Goal: Download file/media

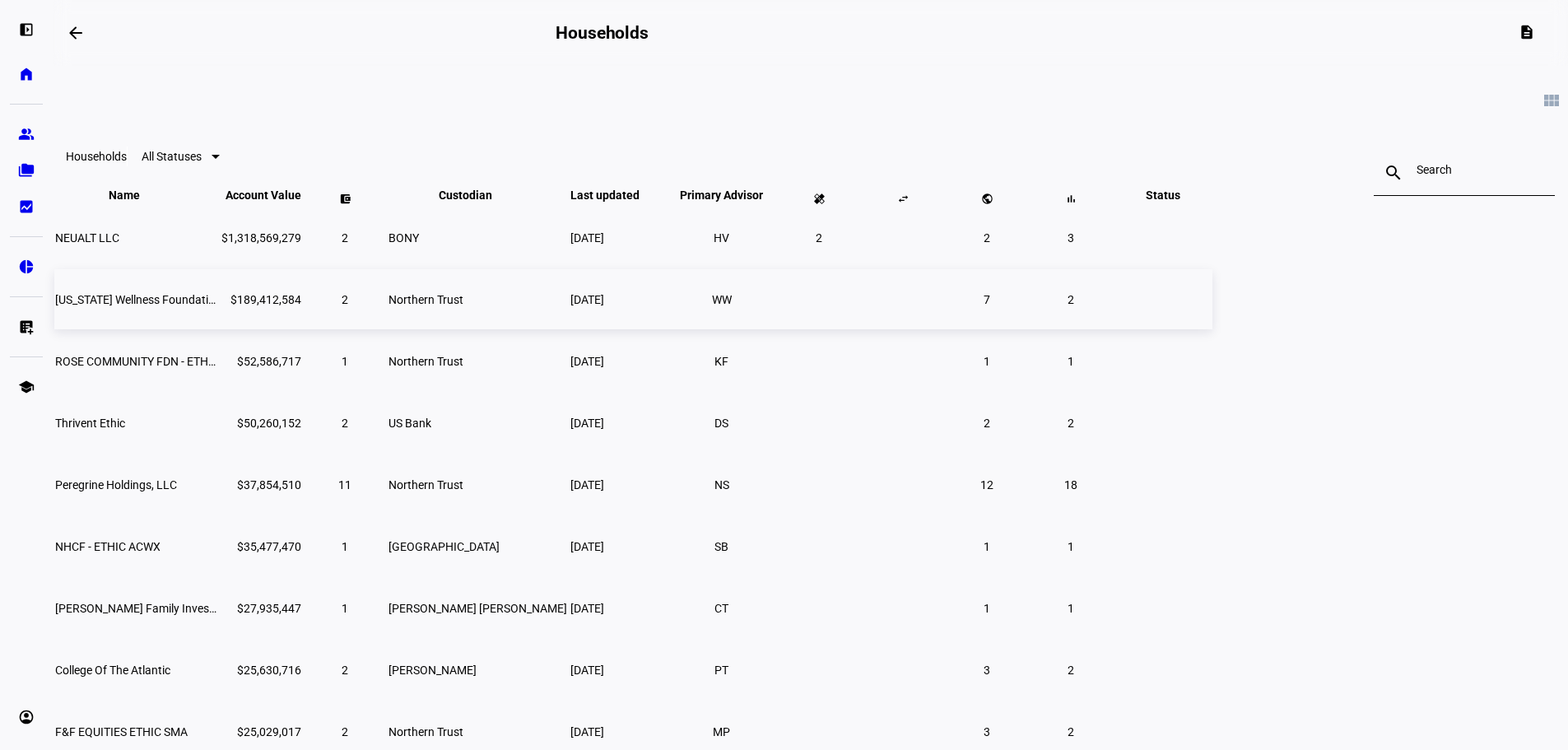
click at [302, 330] on td "$189,412,584" at bounding box center [261, 299] width 82 height 60
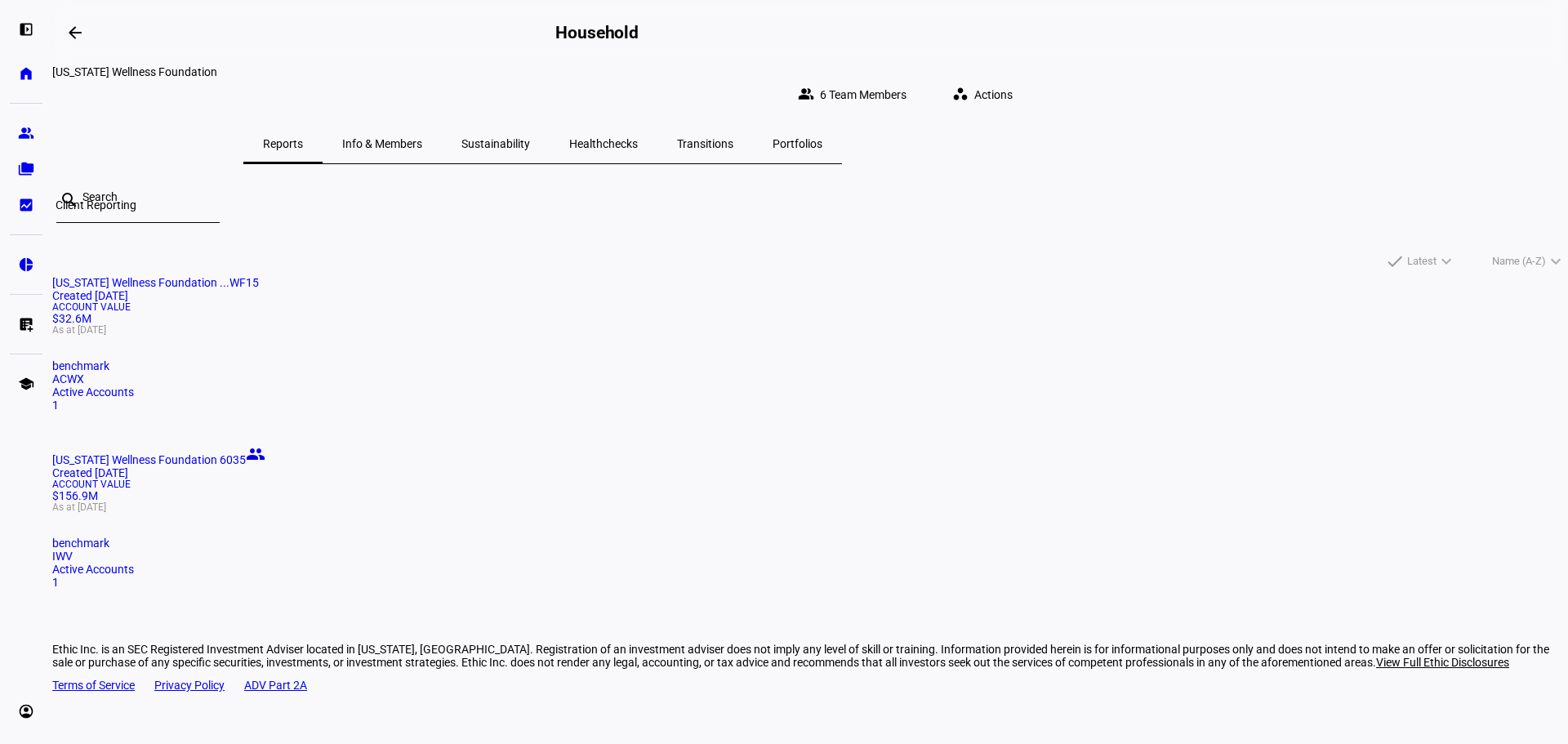
click at [27, 211] on eth-mat-symbol "bid_landscape" at bounding box center [26, 204] width 16 height 16
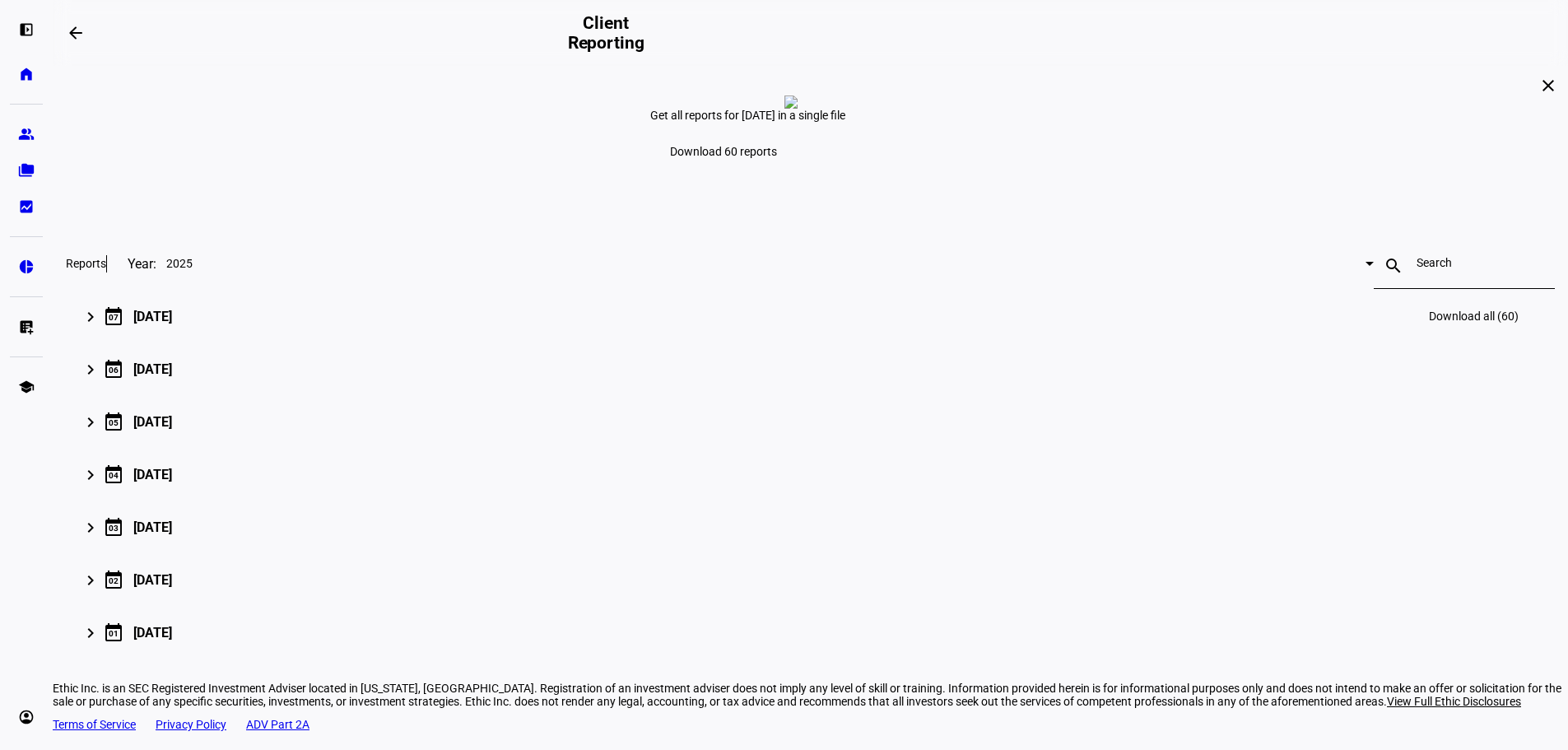
click at [100, 327] on mat-icon "keyboard_arrow_right" at bounding box center [90, 317] width 20 height 20
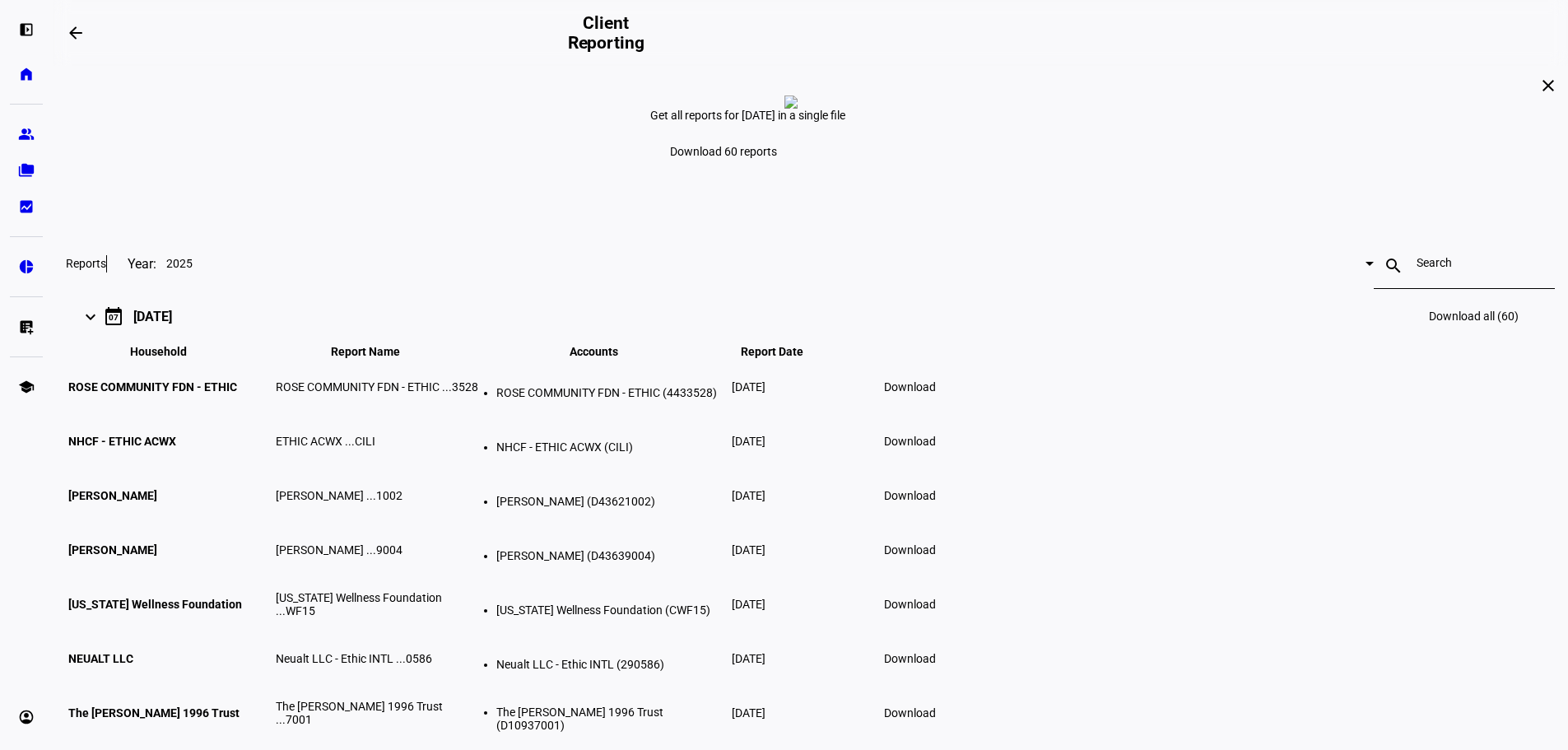
click at [935, 393] on span "Download" at bounding box center [910, 386] width 51 height 13
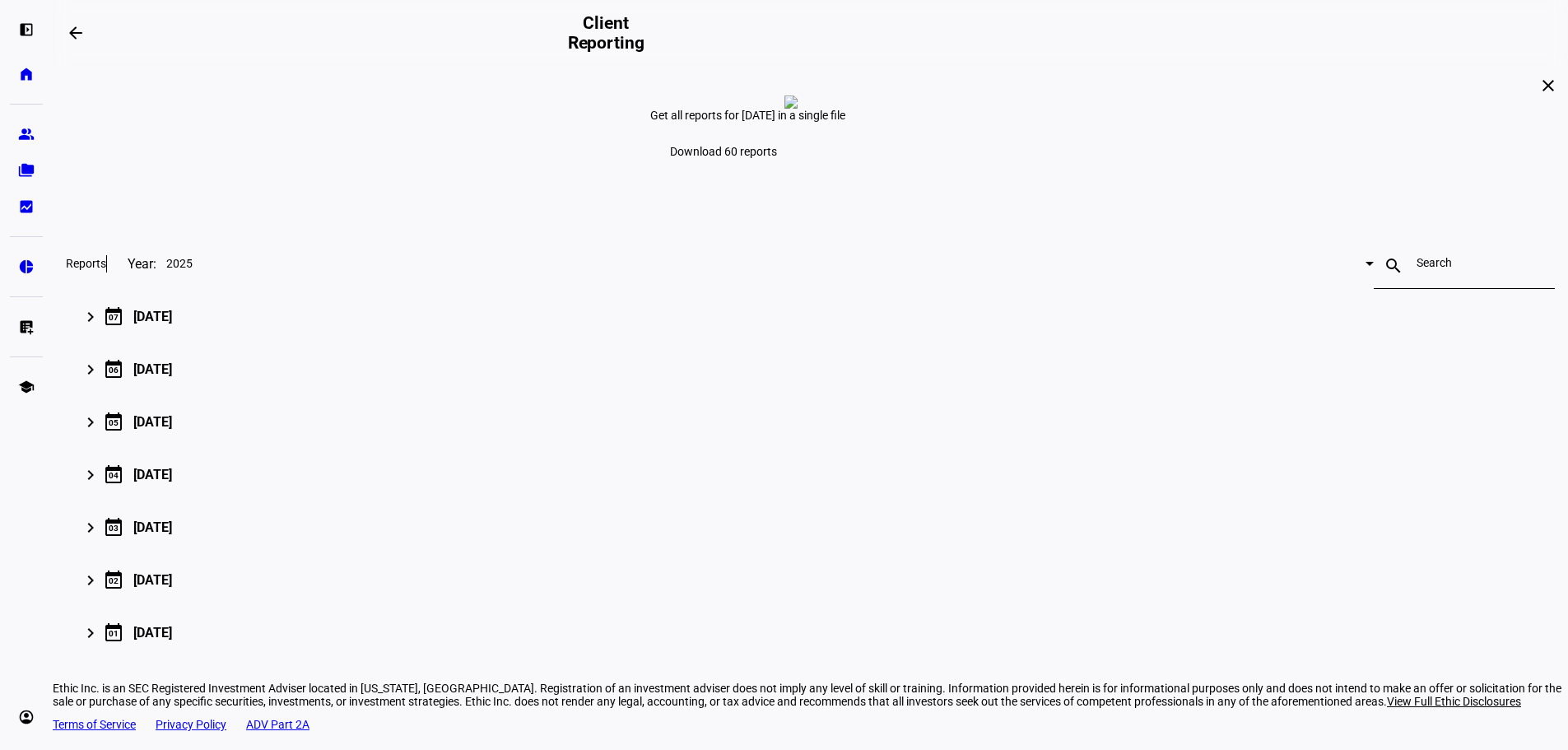
click at [777, 158] on span "Download 60 reports" at bounding box center [723, 151] width 107 height 13
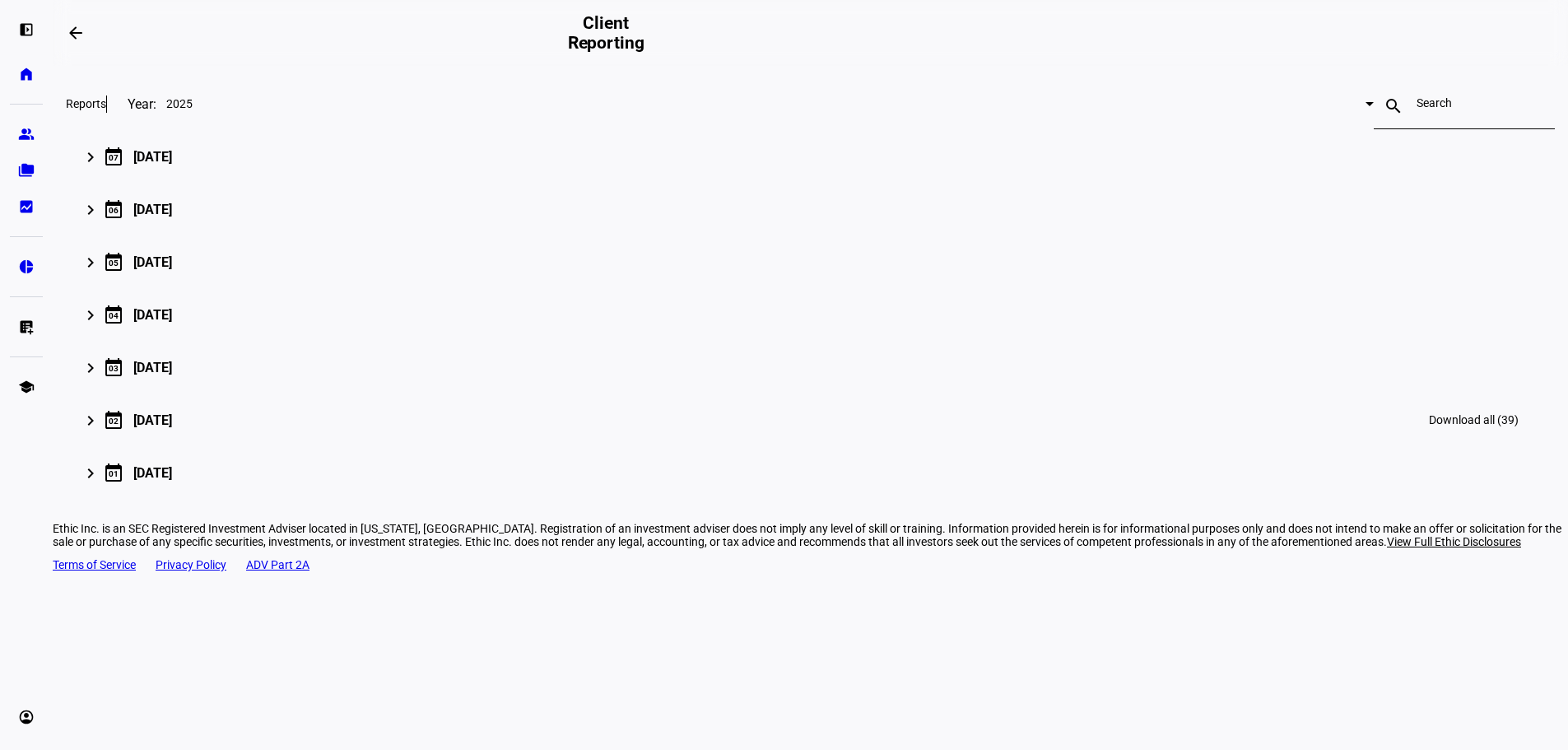
scroll to position [191, 0]
